Goal: Task Accomplishment & Management: Use online tool/utility

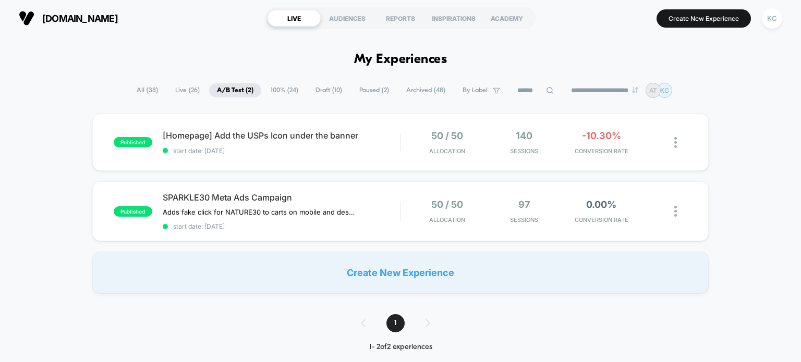
click at [333, 87] on span "Draft ( 10 )" at bounding box center [329, 90] width 42 height 14
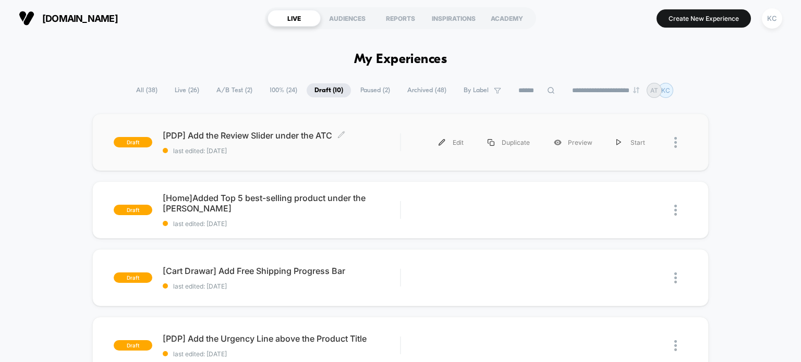
click at [277, 153] on span "last edited: [DATE]" at bounding box center [282, 151] width 238 height 8
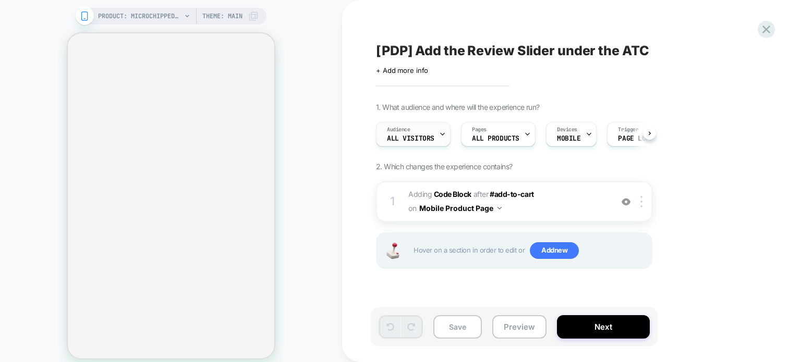
click at [431, 132] on div "Audience All Visitors" at bounding box center [410, 134] width 68 height 23
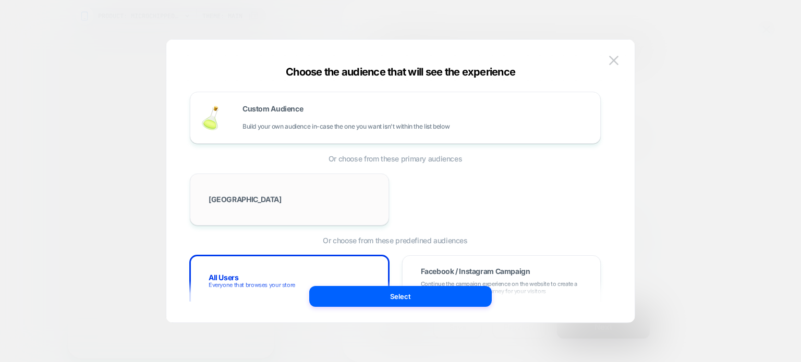
click at [273, 200] on div "[GEOGRAPHIC_DATA]" at bounding box center [289, 200] width 177 height 30
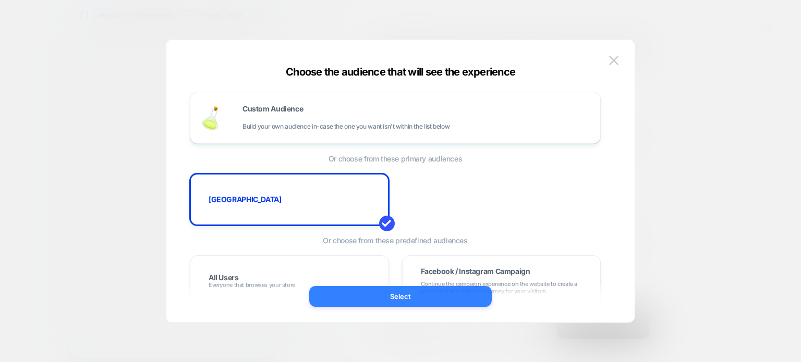
click at [406, 289] on button "Select" at bounding box center [400, 296] width 182 height 21
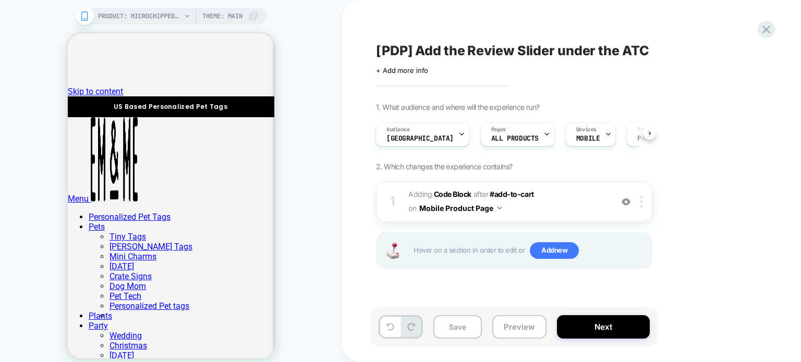
drag, startPoint x: 377, startPoint y: 50, endPoint x: 716, endPoint y: 76, distance: 339.9
click at [716, 76] on div "[PDP] Add the Review Slider under the ATC Click to edit experience details + Ad…" at bounding box center [566, 180] width 391 height 341
click at [603, 48] on span "[PDP] Add the Review Slider under the ATC" at bounding box center [512, 51] width 273 height 16
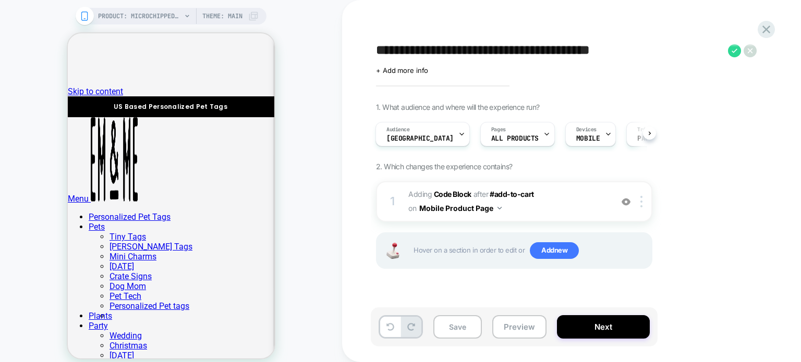
drag, startPoint x: 653, startPoint y: 47, endPoint x: 376, endPoint y: 54, distance: 276.4
click at [376, 54] on textarea "**********" at bounding box center [549, 51] width 347 height 16
click at [740, 53] on icon at bounding box center [734, 50] width 13 height 13
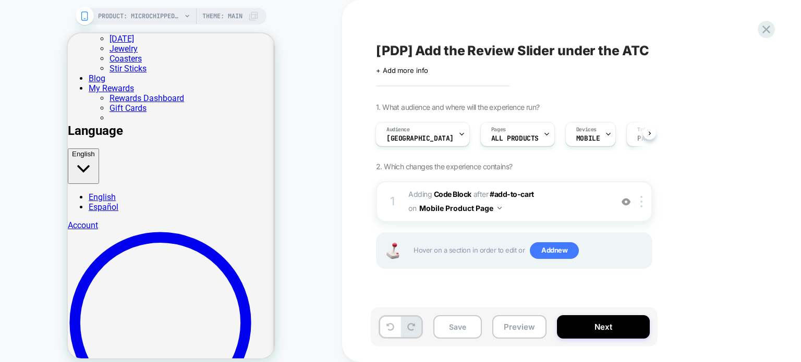
scroll to position [319, 0]
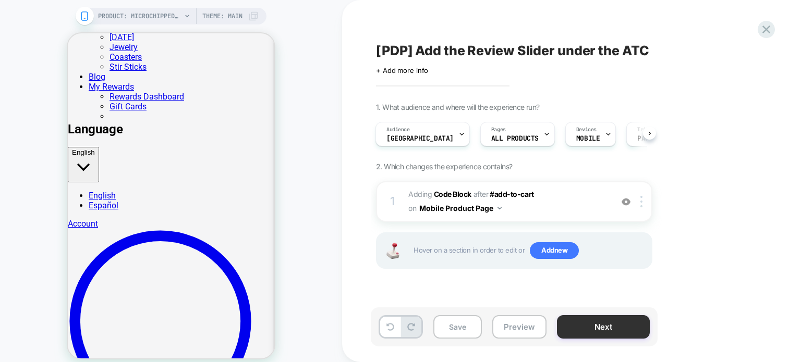
click at [601, 327] on button "Next" at bounding box center [603, 326] width 93 height 23
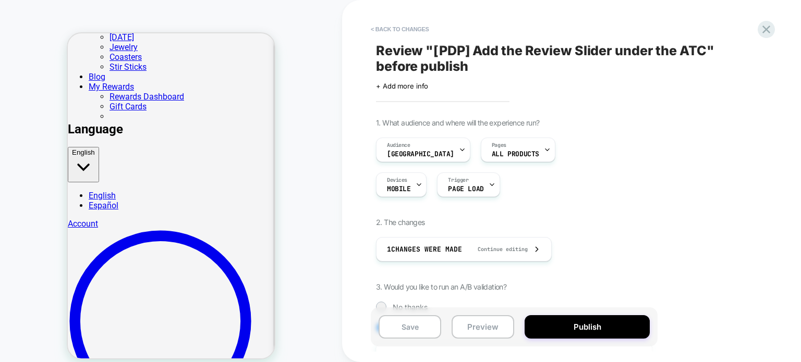
scroll to position [0, 1]
drag, startPoint x: 632, startPoint y: 218, endPoint x: 633, endPoint y: 198, distance: 20.4
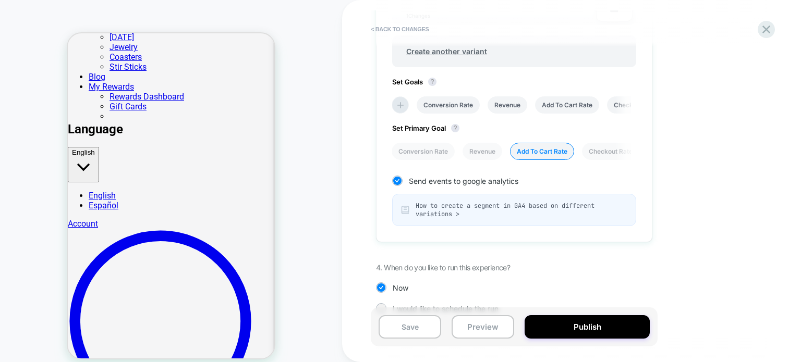
scroll to position [442, 0]
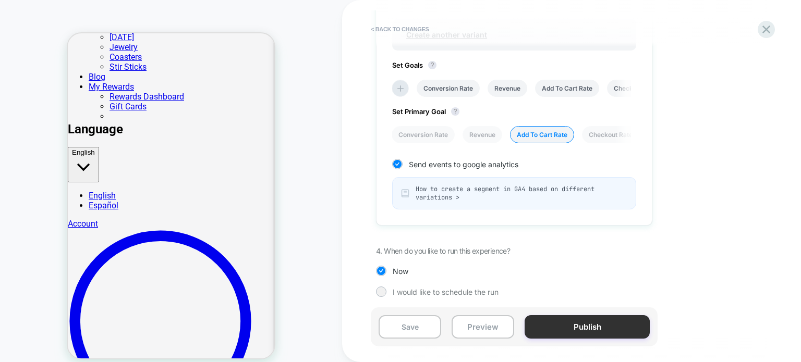
click at [589, 323] on button "Publish" at bounding box center [586, 326] width 125 height 23
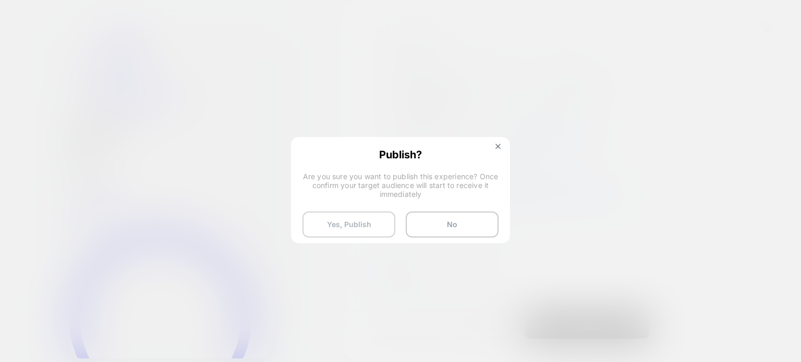
click at [346, 230] on button "Yes, Publish" at bounding box center [348, 225] width 93 height 26
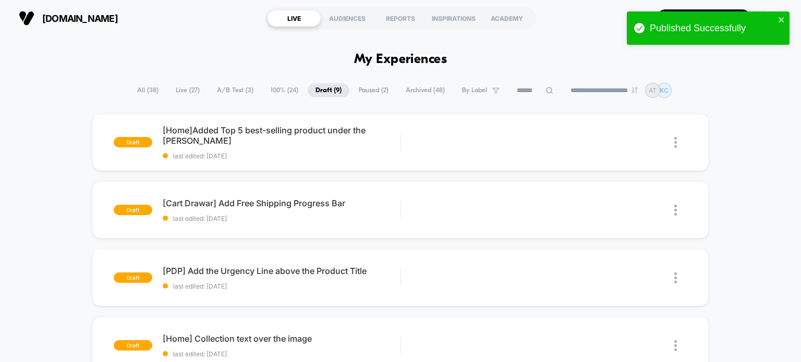
click at [273, 90] on span "100% ( 24 )" at bounding box center [284, 90] width 43 height 14
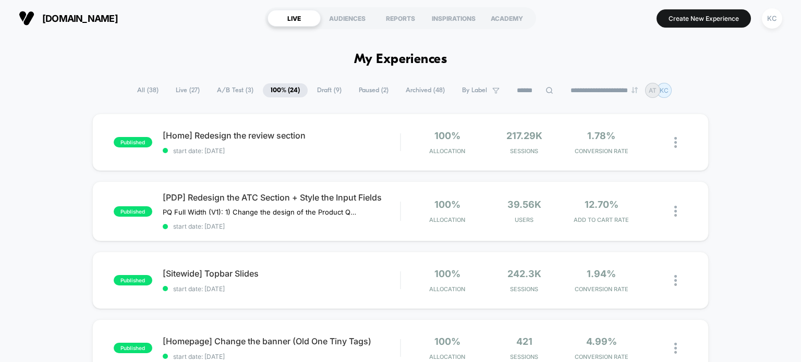
click at [233, 90] on span "A/B Test ( 3 )" at bounding box center [235, 90] width 52 height 14
